Goal: Transaction & Acquisition: Subscribe to service/newsletter

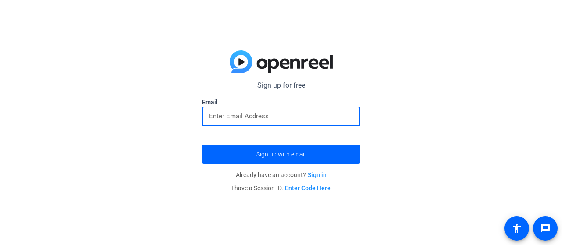
click at [272, 115] on input "email" at bounding box center [281, 116] width 144 height 11
click at [321, 175] on link "Sign in" at bounding box center [317, 175] width 19 height 7
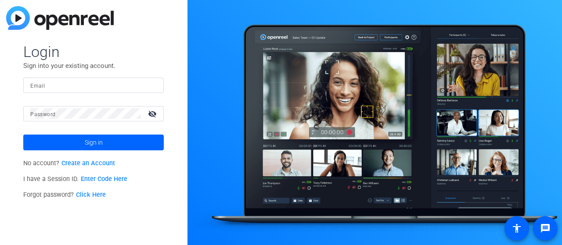
click at [84, 83] on input "Email" at bounding box center [93, 85] width 126 height 11
type input "[EMAIL_ADDRESS][DOMAIN_NAME]"
click at [95, 167] on link "Create an Account" at bounding box center [88, 163] width 54 height 7
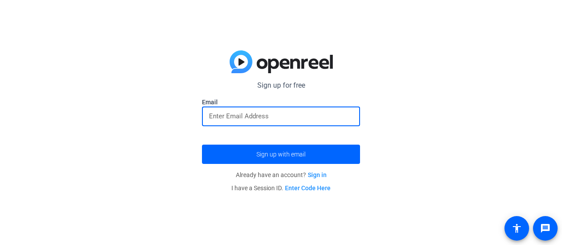
click at [246, 116] on input "email" at bounding box center [281, 116] width 144 height 11
type input "ئ"
drag, startPoint x: 216, startPoint y: 115, endPoint x: 133, endPoint y: 114, distance: 82.6
click at [133, 114] on div "Sign up for free Email m.sajadian270@ Sign up with email Already have an accoun…" at bounding box center [281, 122] width 562 height 245
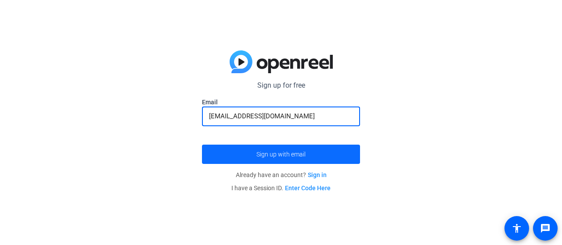
type input "[EMAIL_ADDRESS][DOMAIN_NAME]"
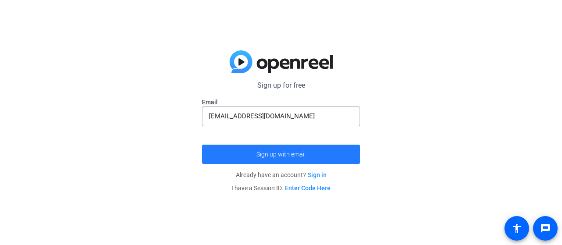
click at [285, 155] on span "Sign up with email" at bounding box center [280, 155] width 49 height 0
